Goal: Task Accomplishment & Management: Manage account settings

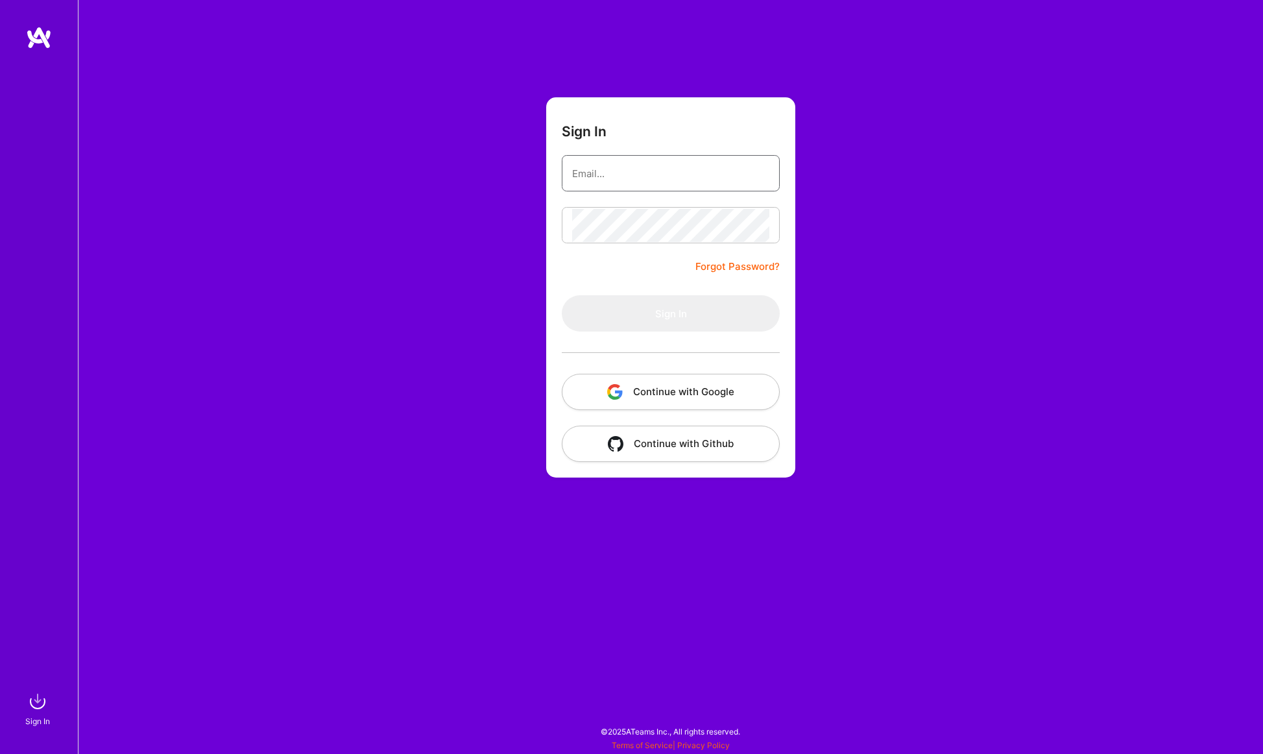
click at [628, 180] on input "email" at bounding box center [670, 173] width 197 height 33
type input "[PERSON_NAME][EMAIL_ADDRESS][DOMAIN_NAME]"
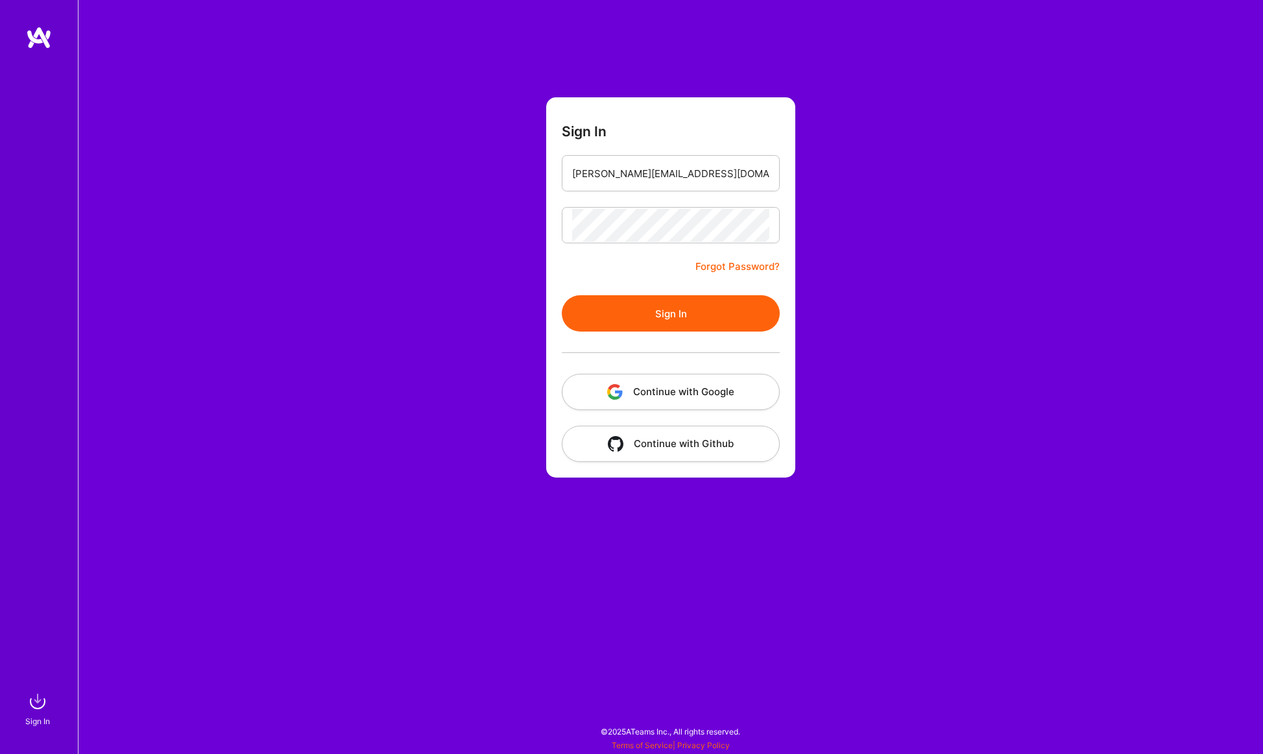
click at [664, 319] on button "Sign In" at bounding box center [671, 313] width 218 height 36
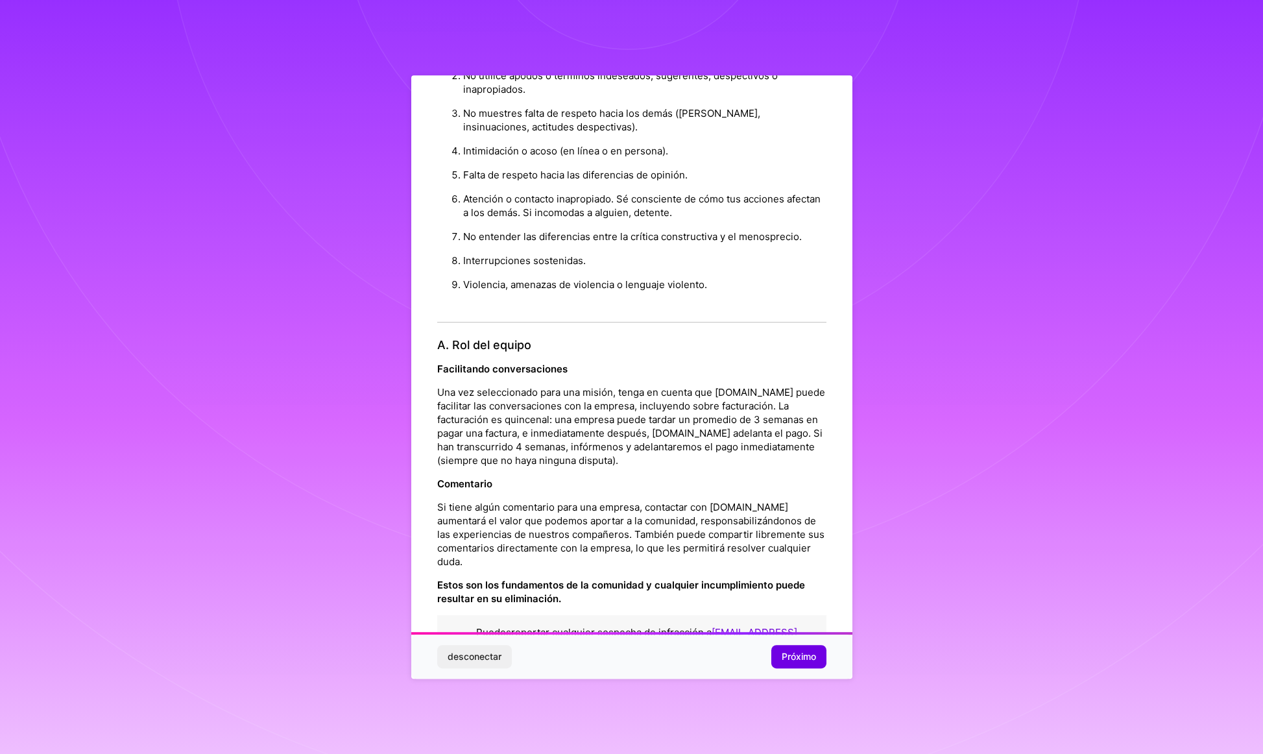
scroll to position [1270, 0]
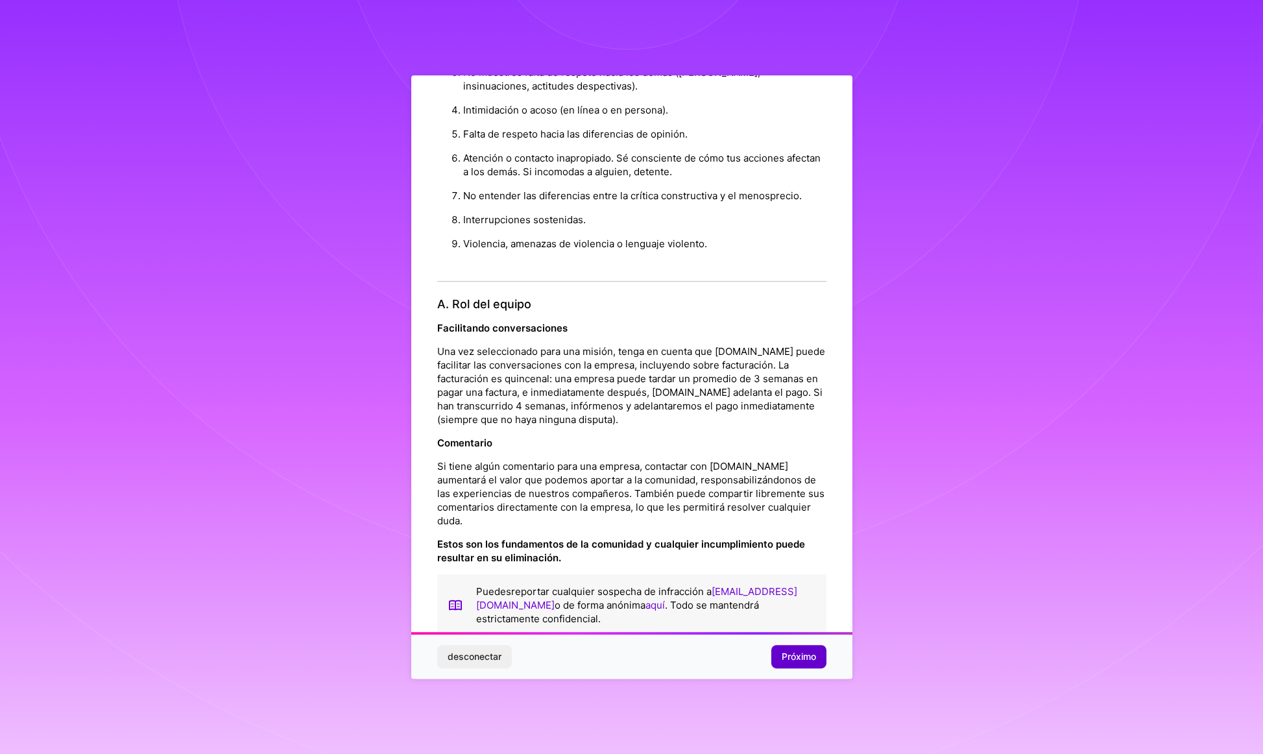
click at [791, 660] on font "Próximo" at bounding box center [799, 656] width 34 height 11
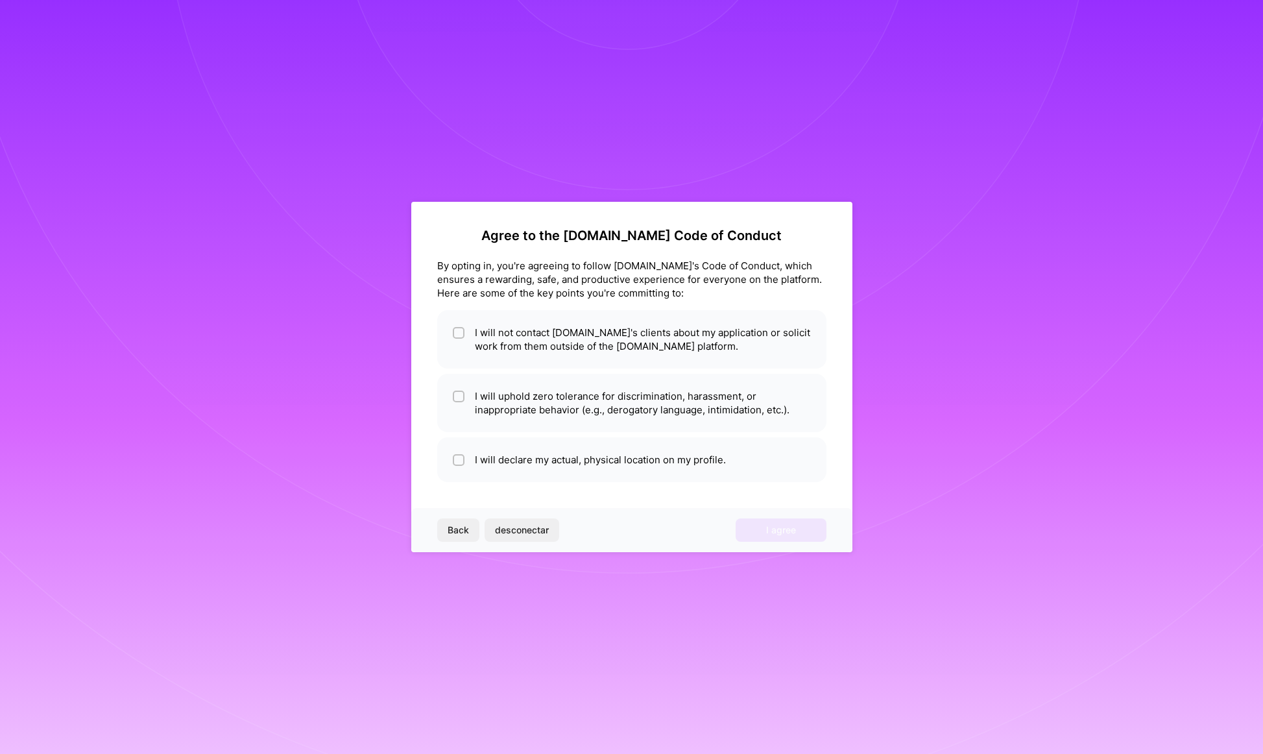
scroll to position [0, 0]
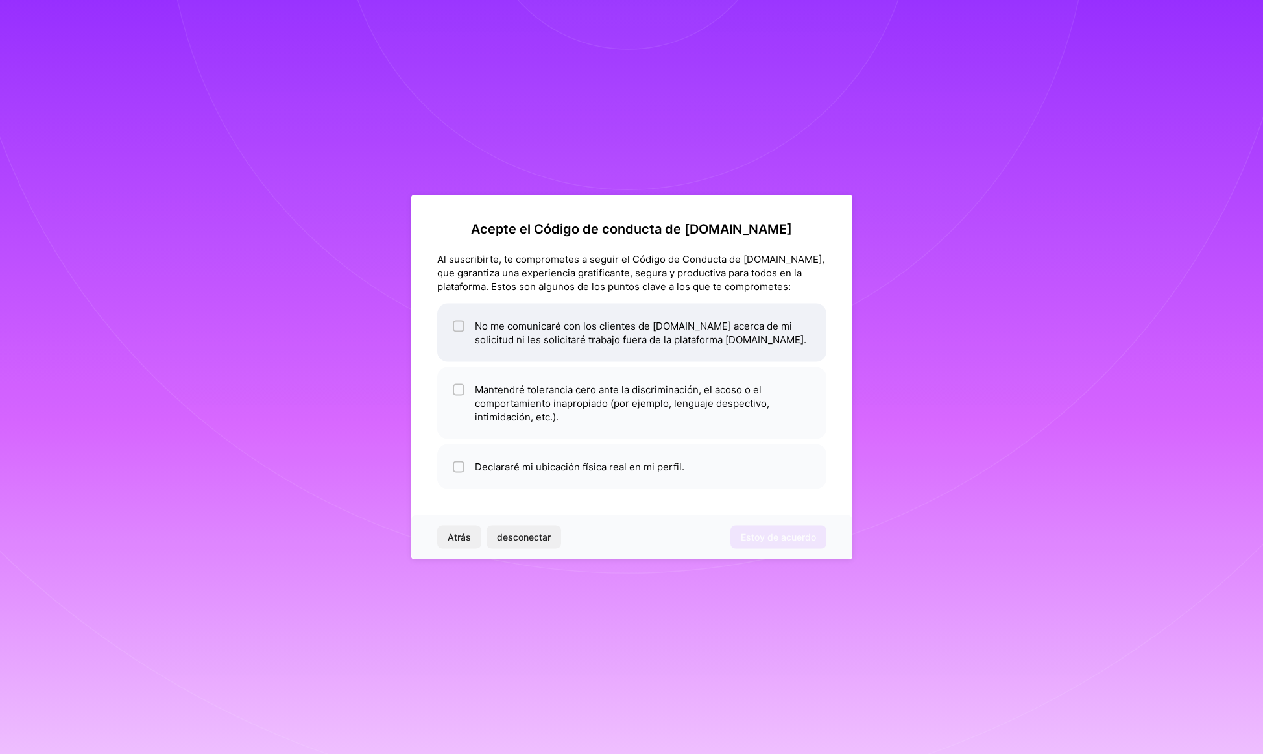
click at [457, 327] on input "checkbox" at bounding box center [459, 326] width 9 height 9
checkbox input "true"
click at [459, 387] on input "checkbox" at bounding box center [459, 390] width 9 height 9
checkbox input "true"
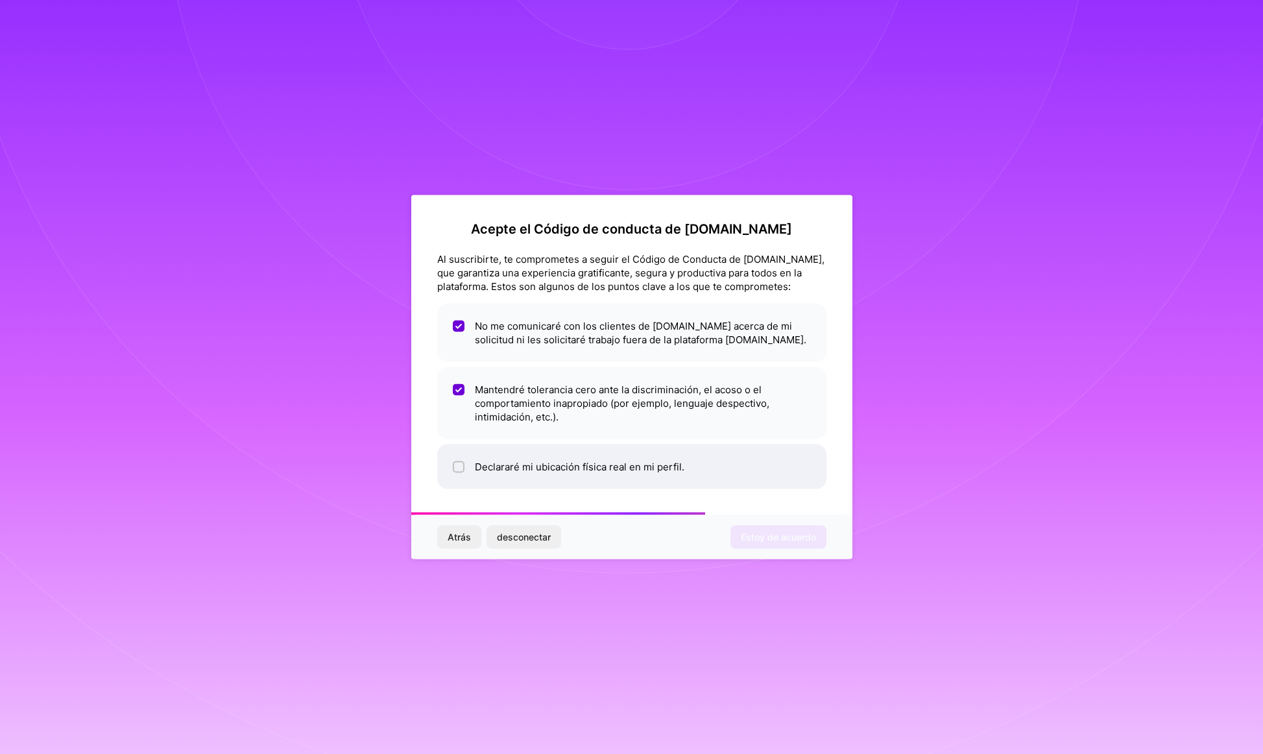
click at [457, 467] on input "checkbox" at bounding box center [459, 467] width 9 height 9
checkbox input "true"
click at [751, 536] on font "Estoy de acuerdo" at bounding box center [778, 536] width 75 height 11
